Goal: Transaction & Acquisition: Purchase product/service

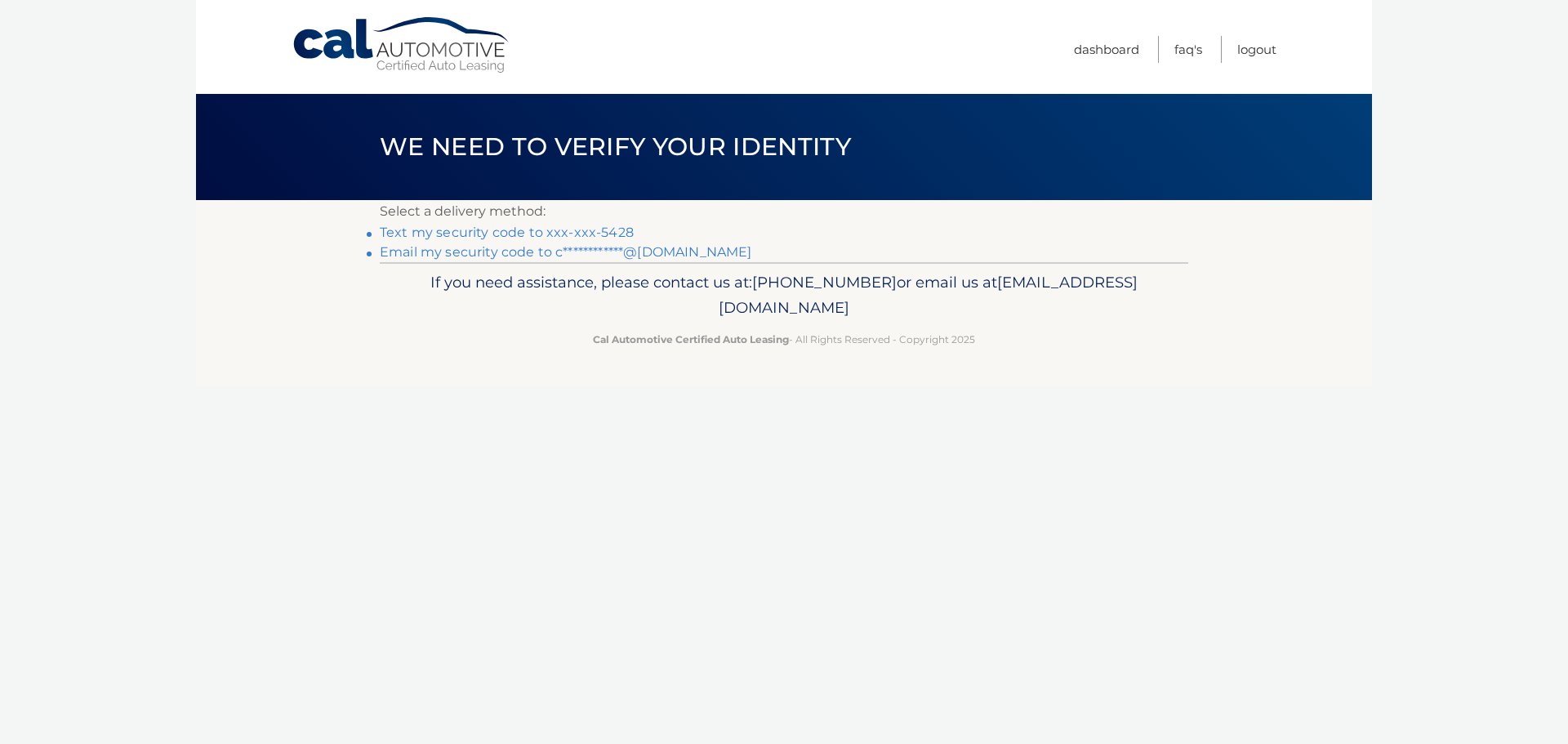
click at [516, 232] on link "Text my security code to xxx-xxx-5428" at bounding box center [507, 232] width 254 height 16
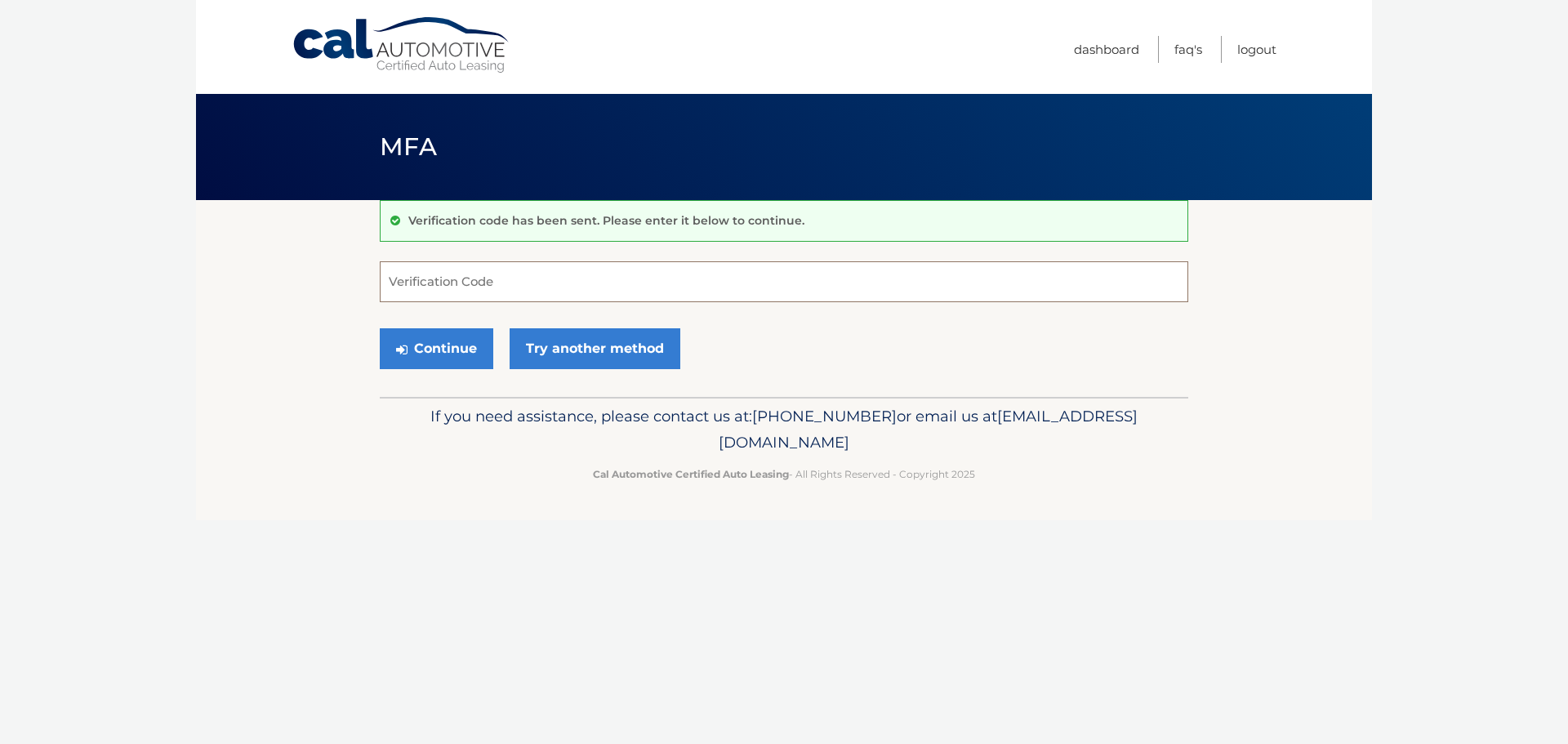
click at [440, 280] on input "Verification Code" at bounding box center [784, 281] width 808 height 41
type input "225633"
click at [431, 342] on button "Continue" at bounding box center [436, 348] width 113 height 41
click at [453, 352] on button "Continue" at bounding box center [436, 348] width 113 height 41
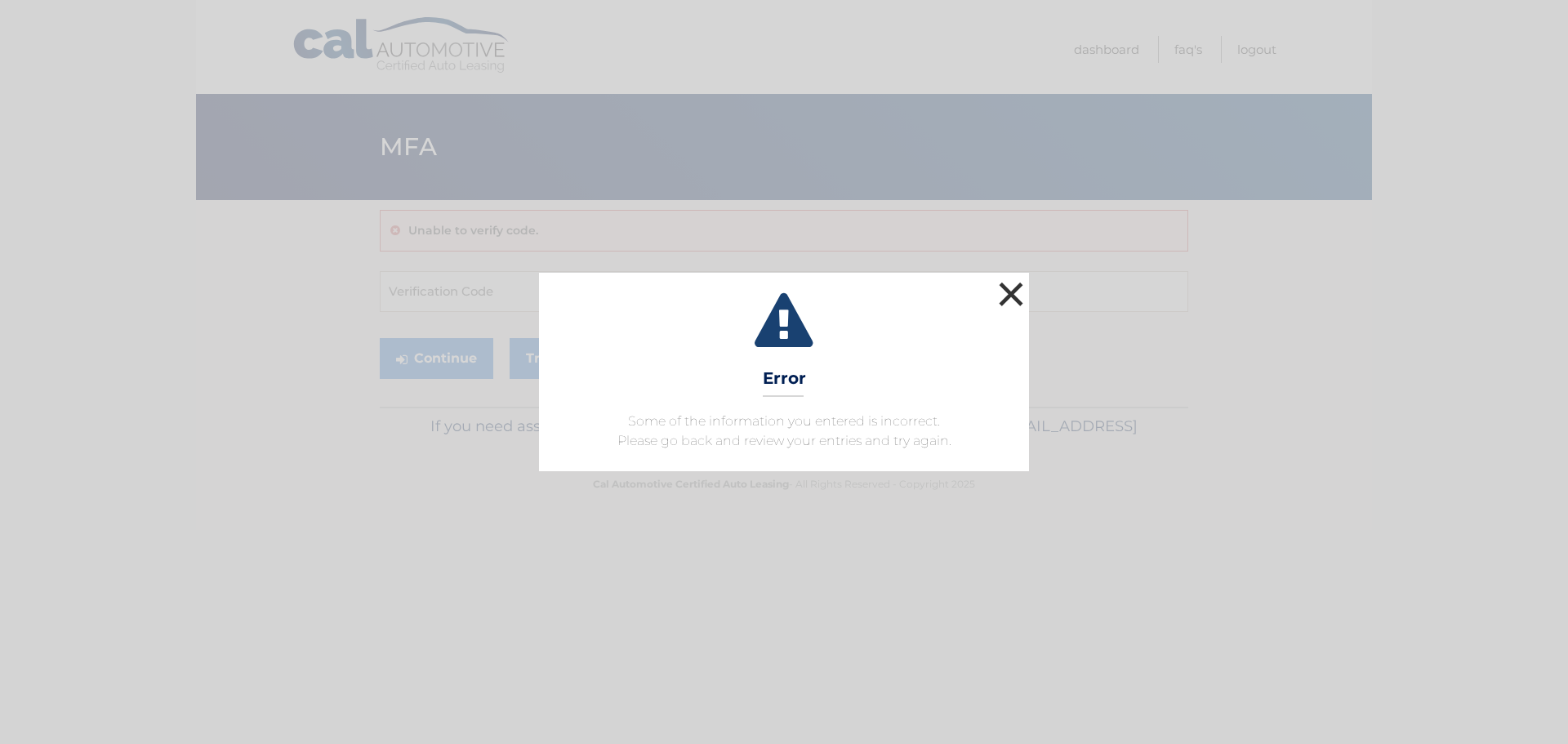
click at [1011, 299] on button "×" at bounding box center [1011, 294] width 33 height 33
click at [1016, 284] on button "×" at bounding box center [1011, 294] width 33 height 33
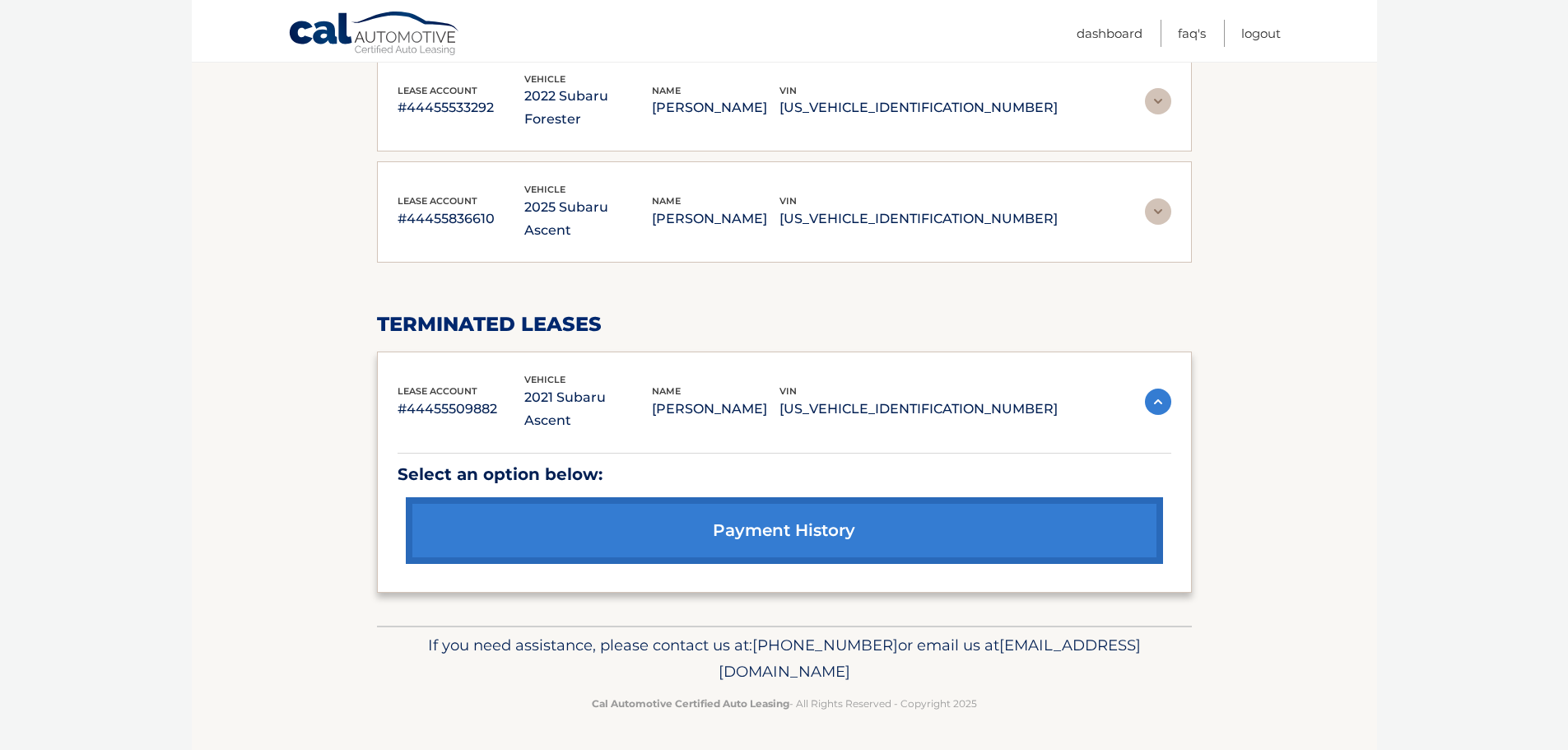
scroll to position [125, 0]
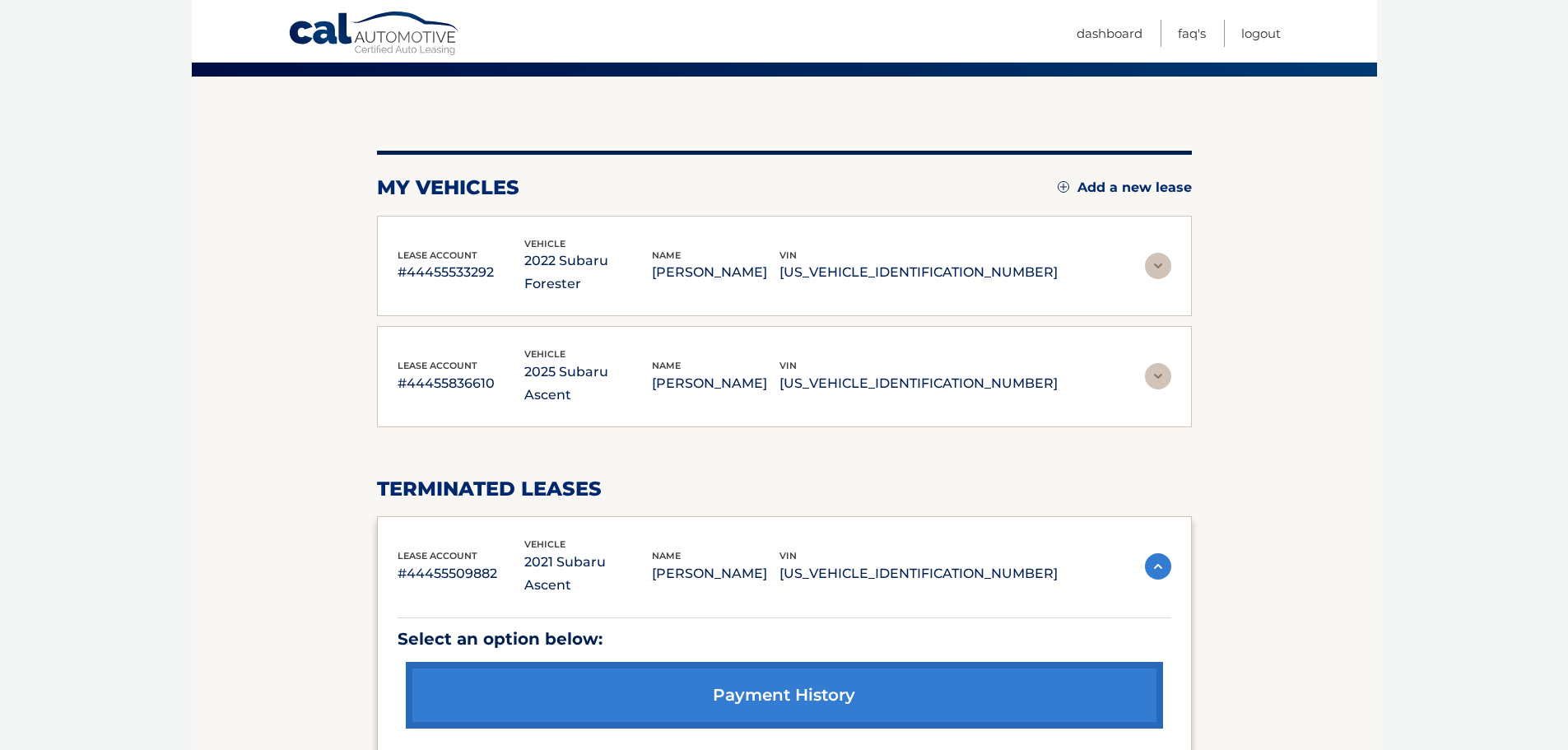
click at [1157, 372] on img at bounding box center [1157, 376] width 26 height 26
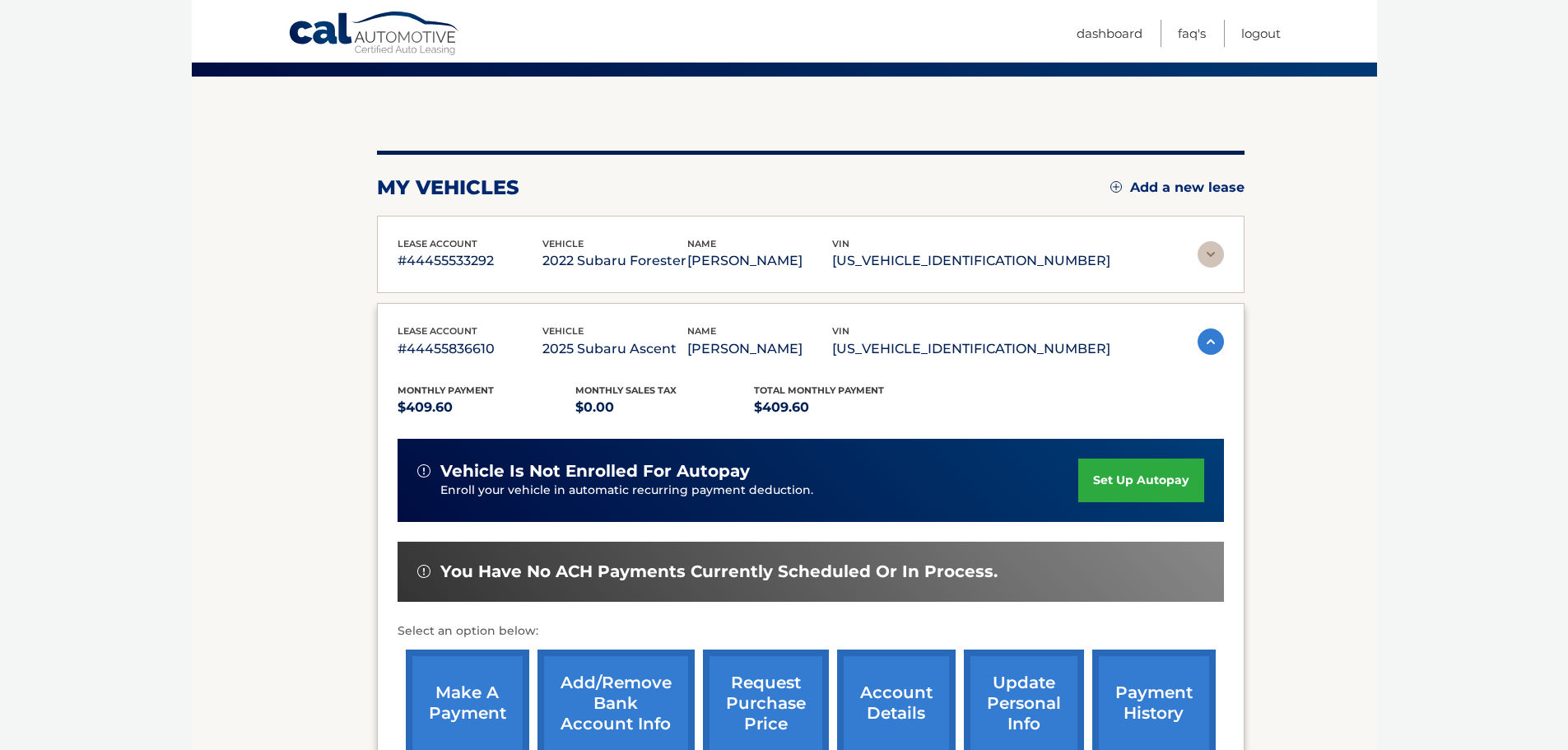
click at [464, 694] on link "make a payment" at bounding box center [468, 704] width 124 height 108
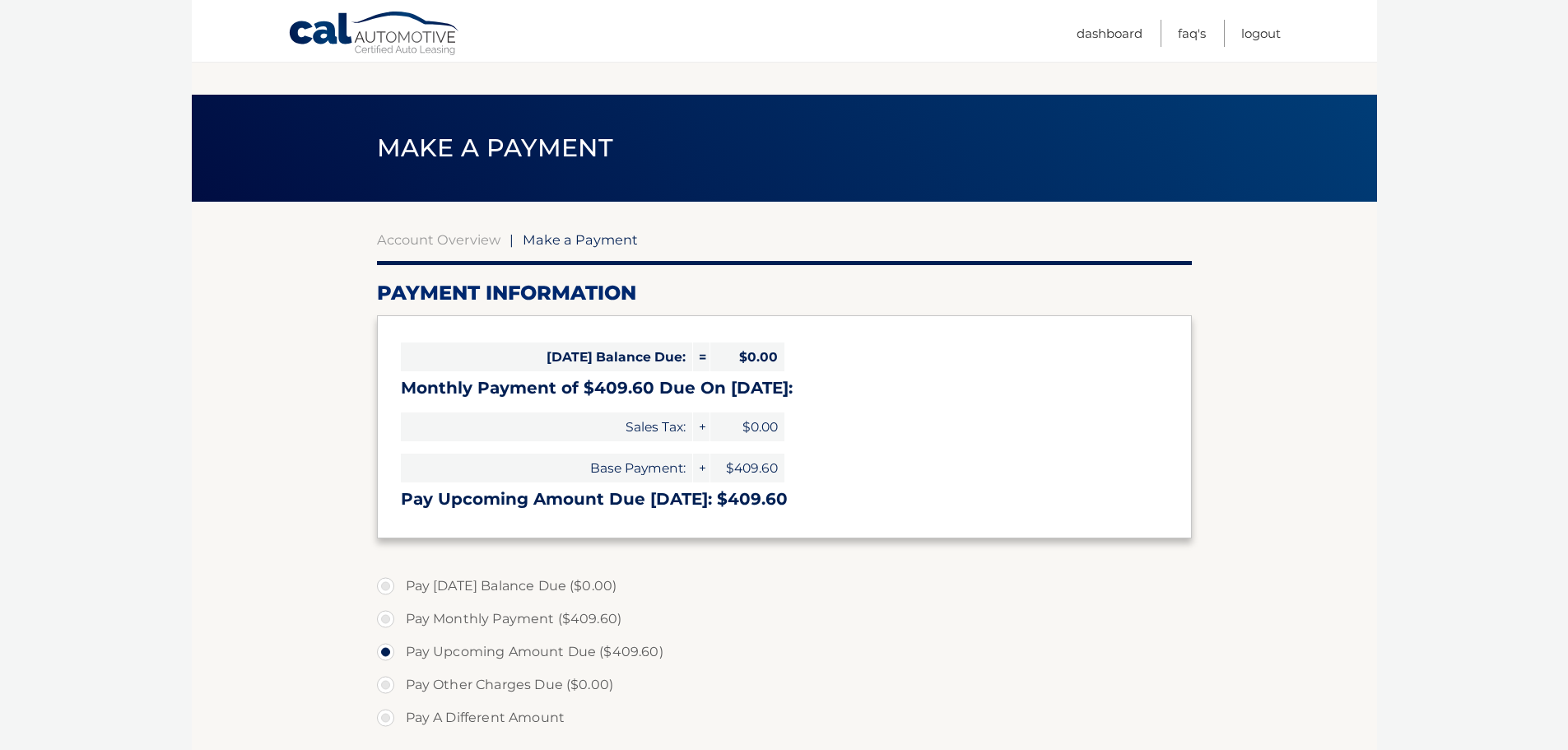
select select "Y2M2NThkZGYtMWVmMy00YTBjLWIzMDEtZDdjMTUxNmUxNTAx"
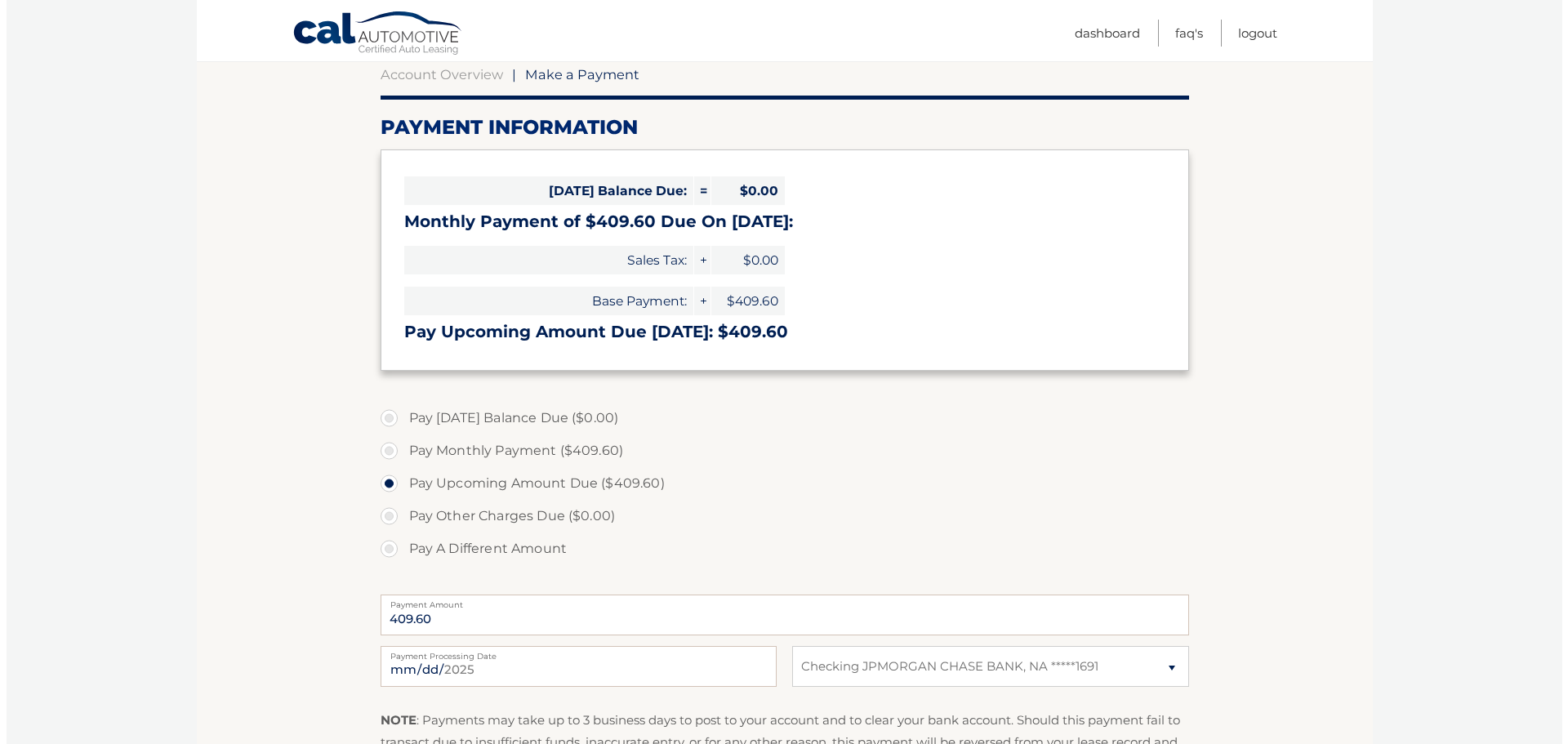
scroll to position [326, 0]
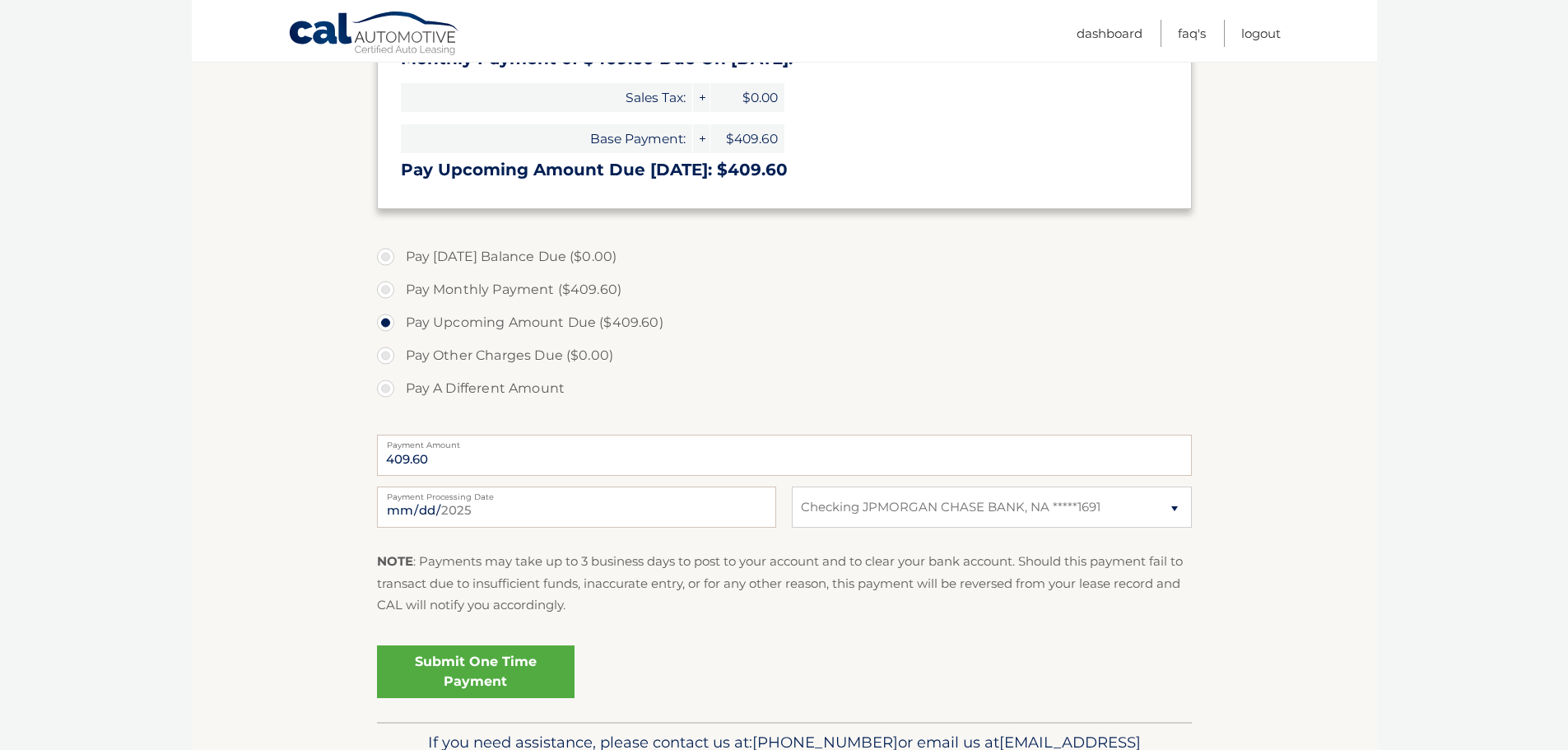
click at [511, 683] on link "Submit One Time Payment" at bounding box center [476, 672] width 198 height 53
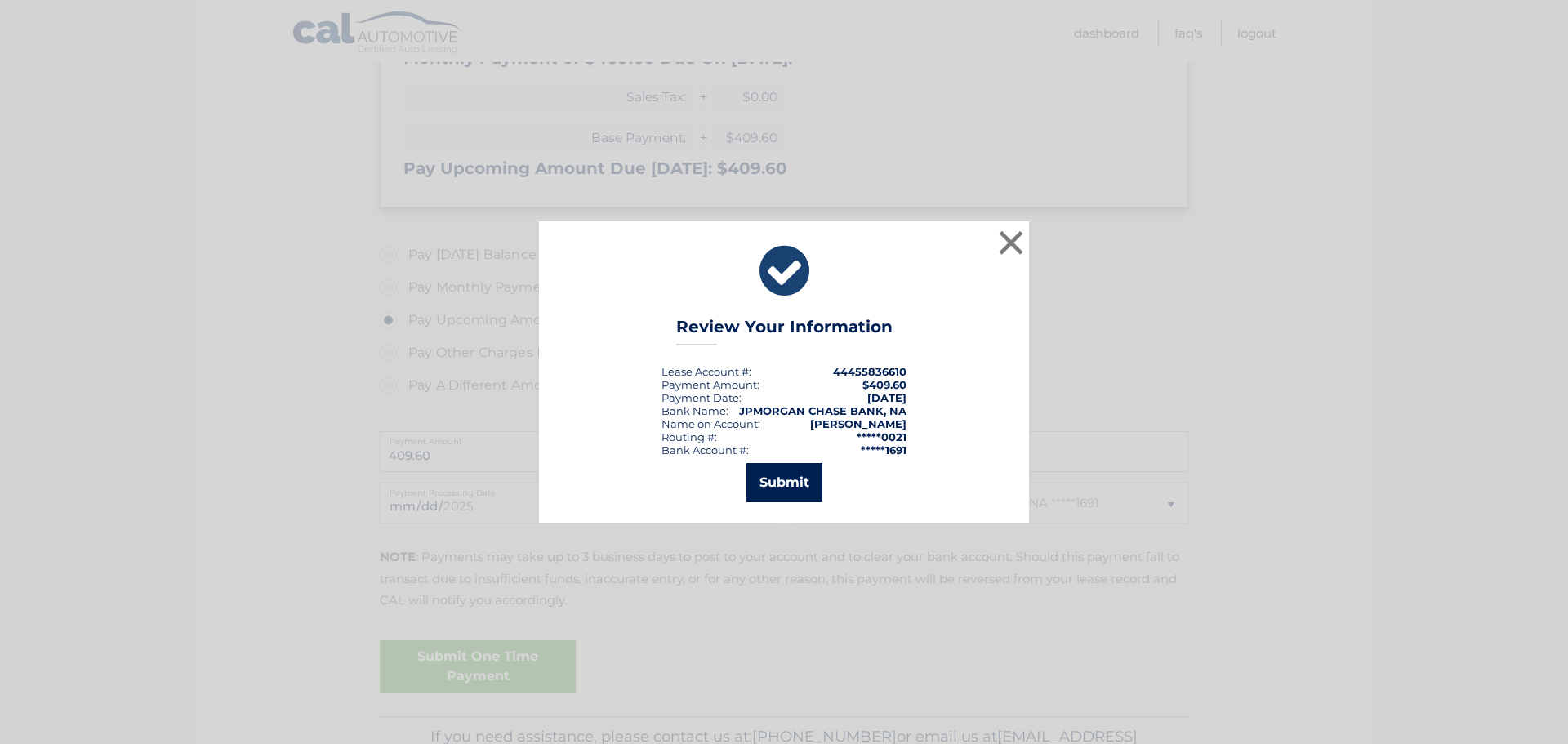
click at [784, 488] on button "Submit" at bounding box center [784, 483] width 76 height 40
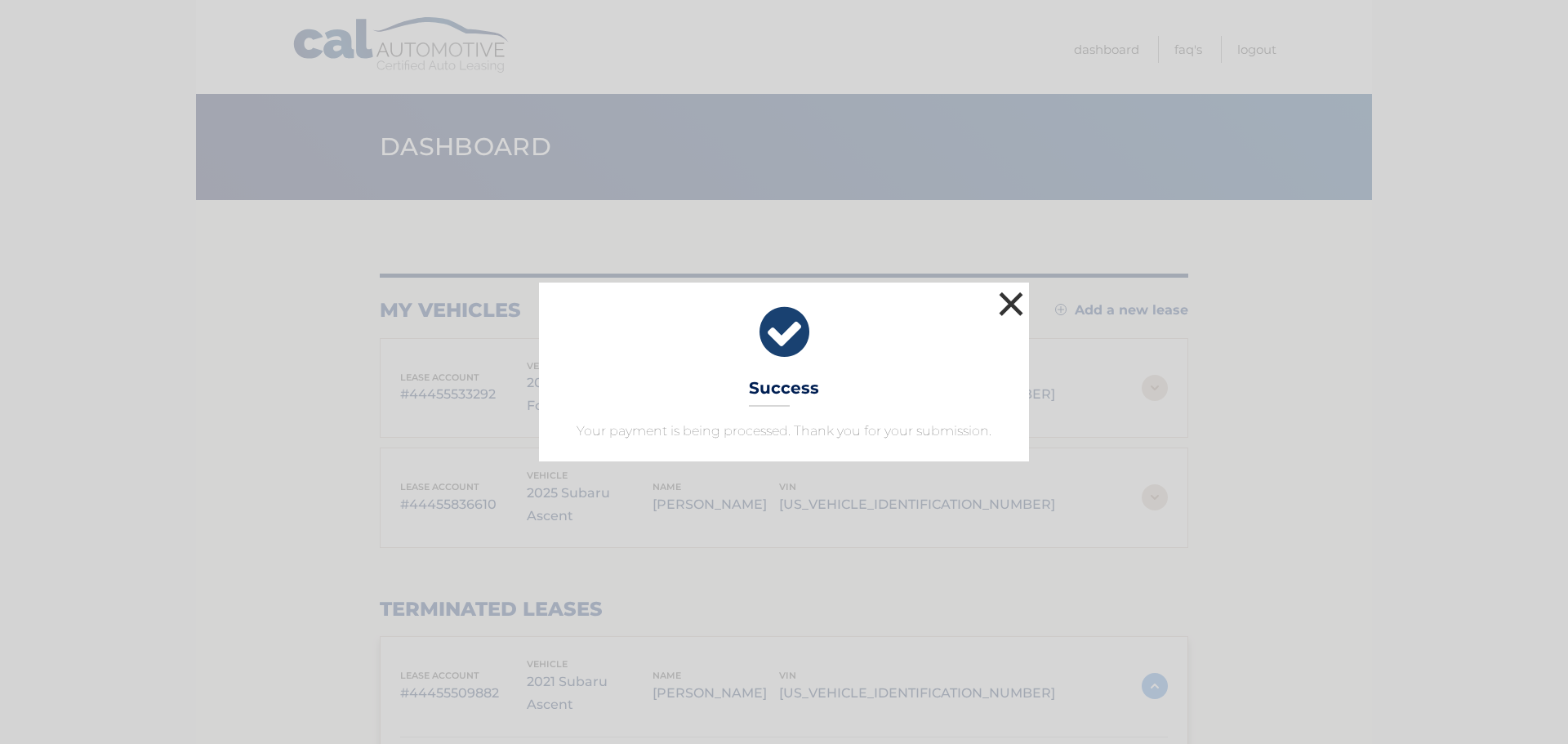
click at [1001, 308] on button "×" at bounding box center [1011, 304] width 33 height 33
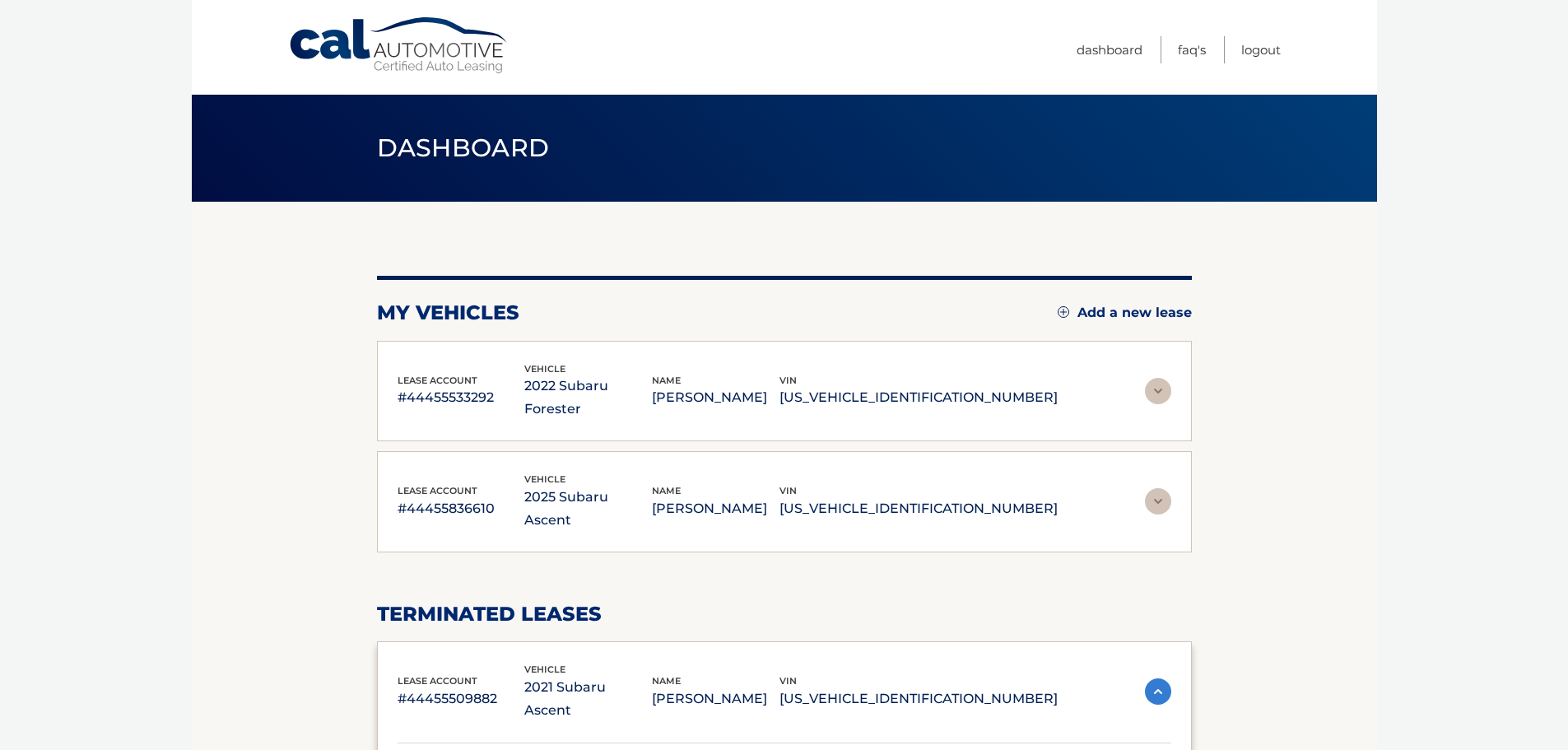
scroll to position [290, 0]
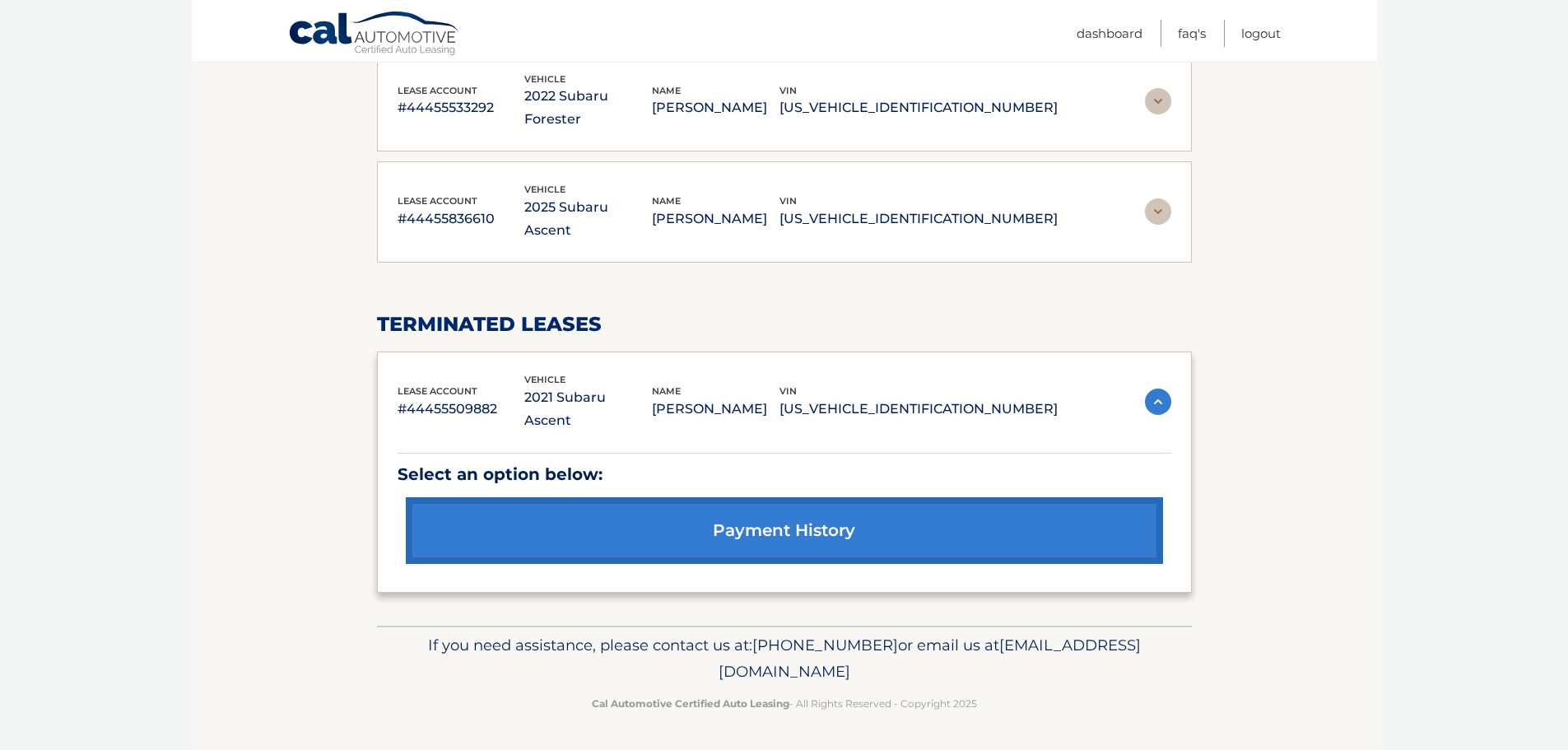
click at [1165, 207] on img at bounding box center [1157, 211] width 26 height 26
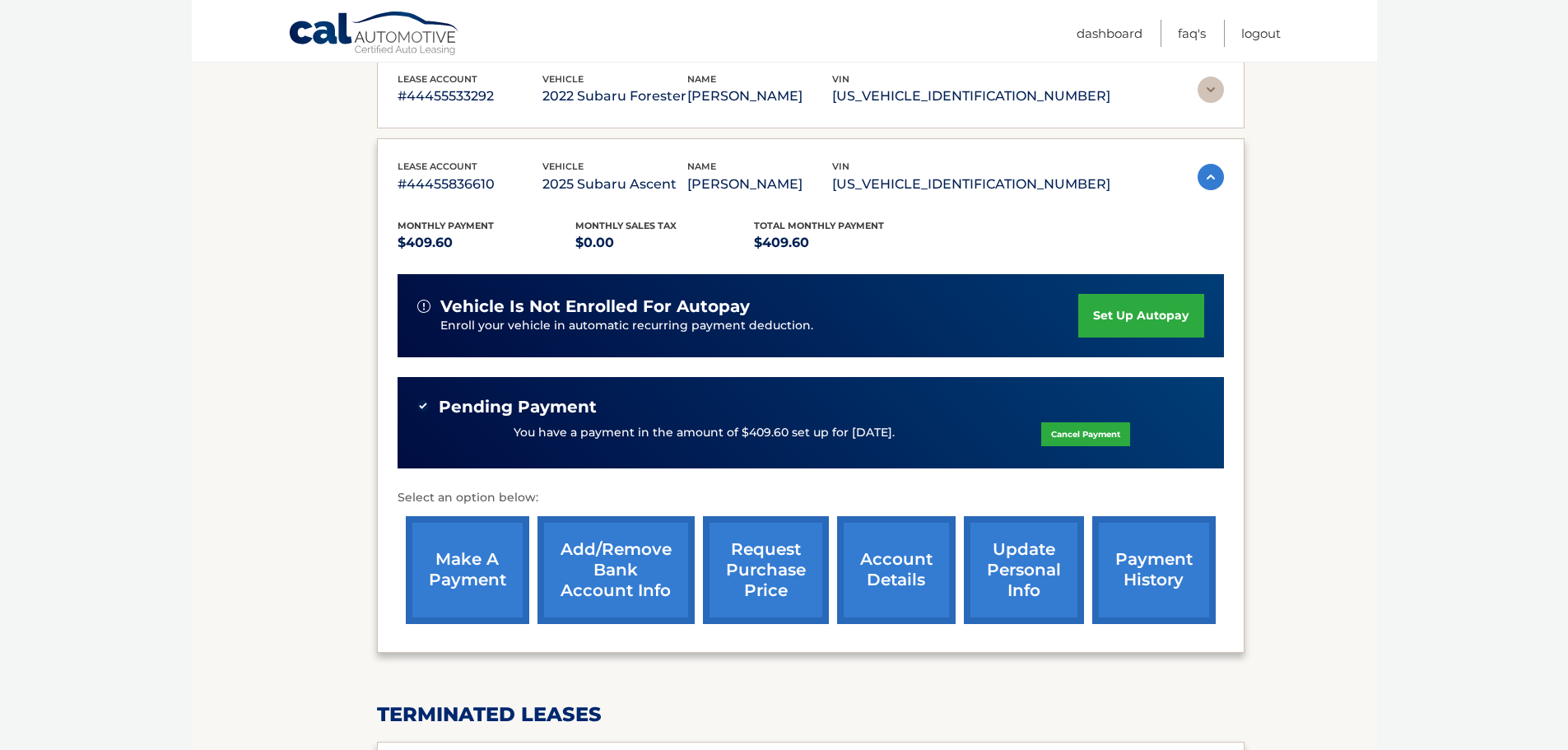
scroll to position [207, 0]
